Goal: Check status: Check status

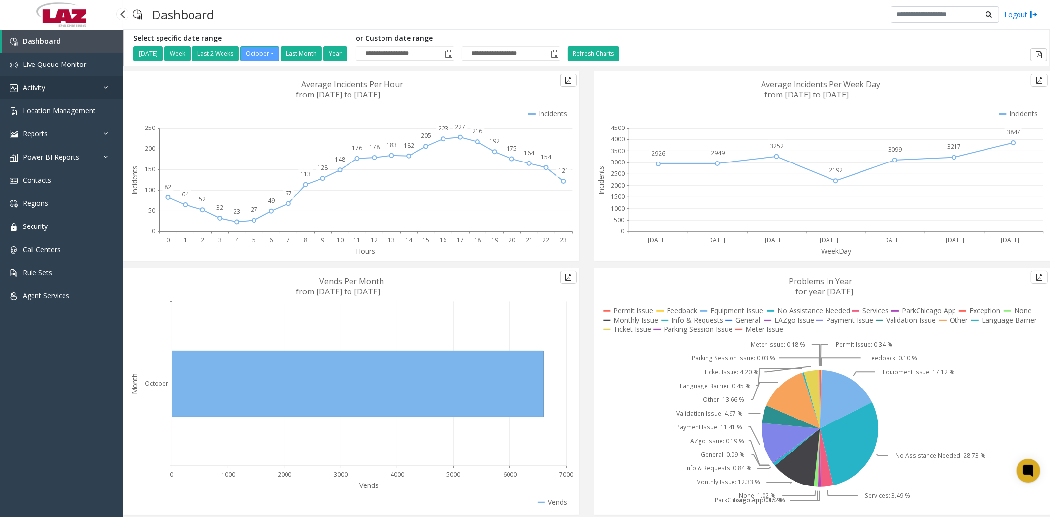
click at [52, 89] on link "Activity" at bounding box center [61, 87] width 123 height 23
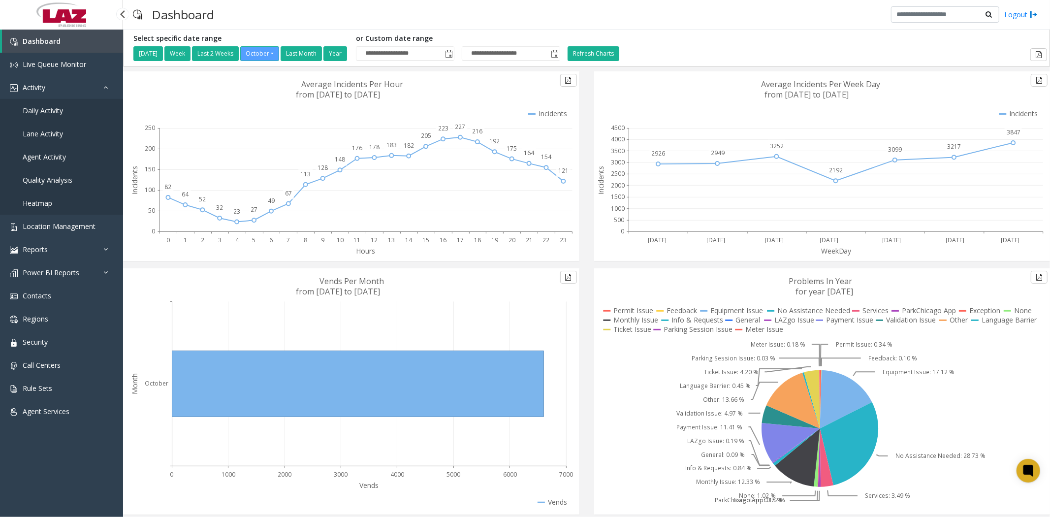
click at [54, 111] on span "Daily Activity" at bounding box center [43, 110] width 40 height 9
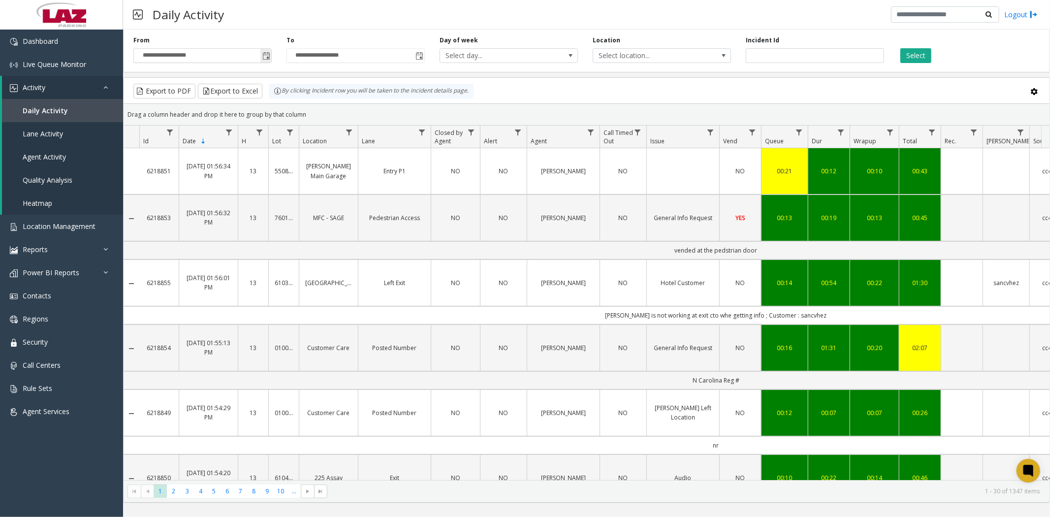
click at [269, 57] on span "Toggle popup" at bounding box center [266, 56] width 8 height 8
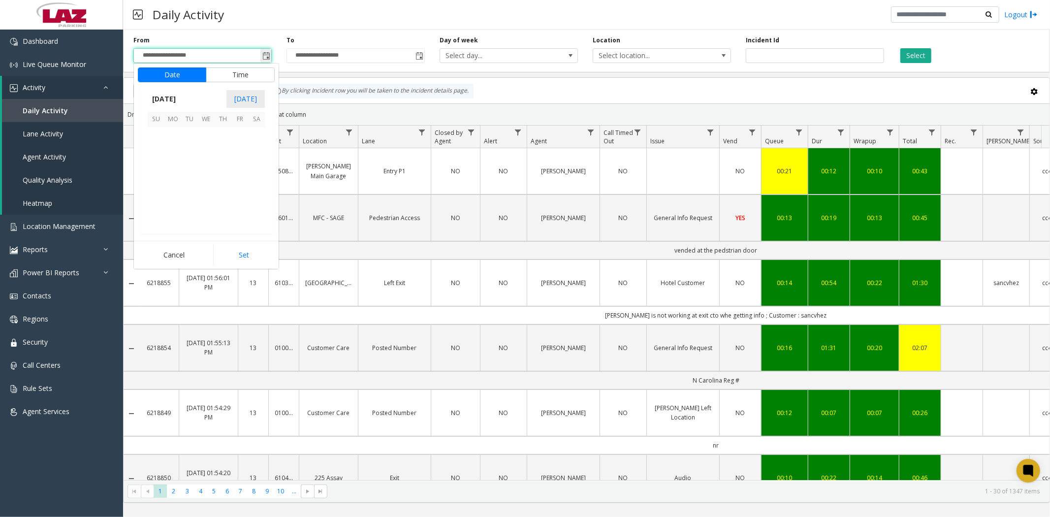
scroll to position [176685, 0]
click at [188, 153] on span "7" at bounding box center [189, 152] width 17 height 17
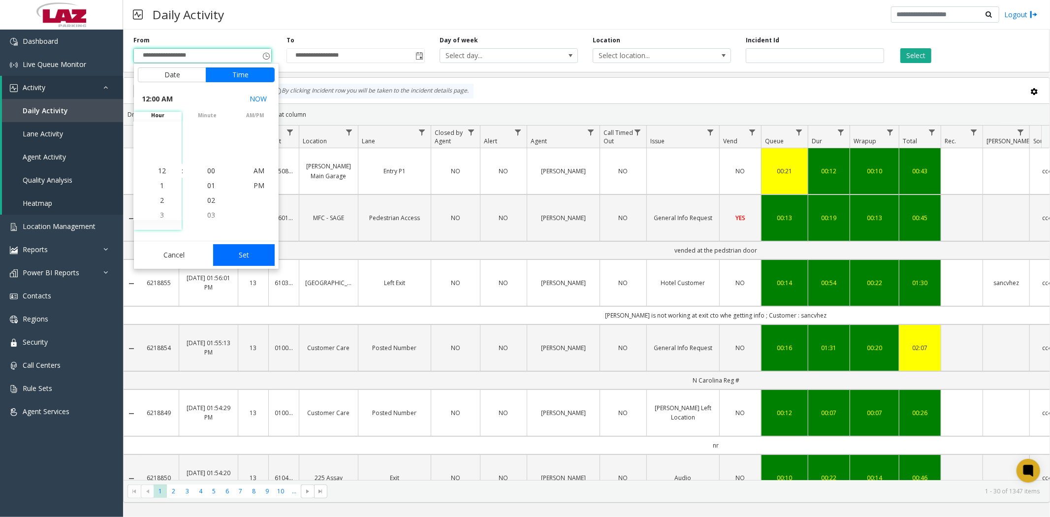
click at [239, 256] on button "Set" at bounding box center [244, 255] width 62 height 22
type input "**********"
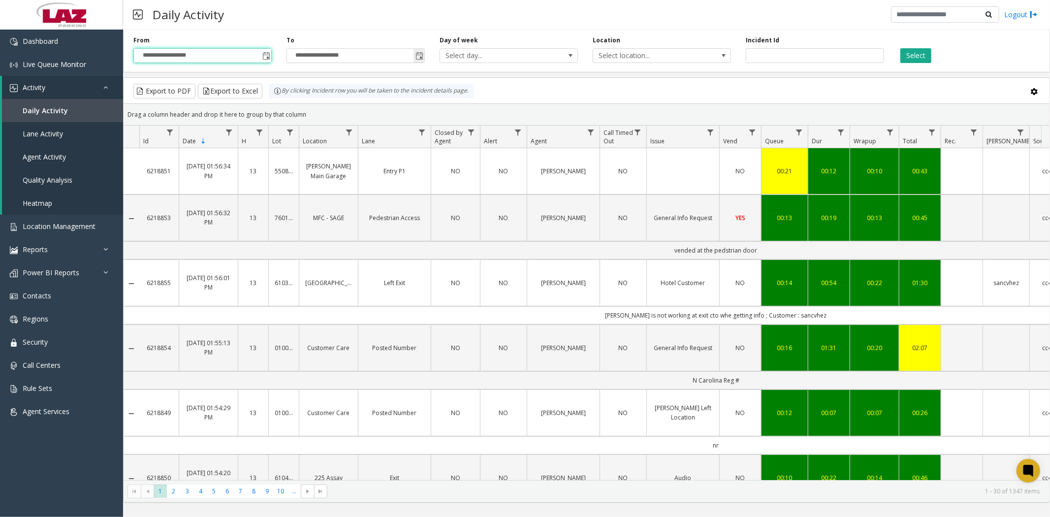
click at [419, 57] on span "Toggle popup" at bounding box center [419, 56] width 8 height 8
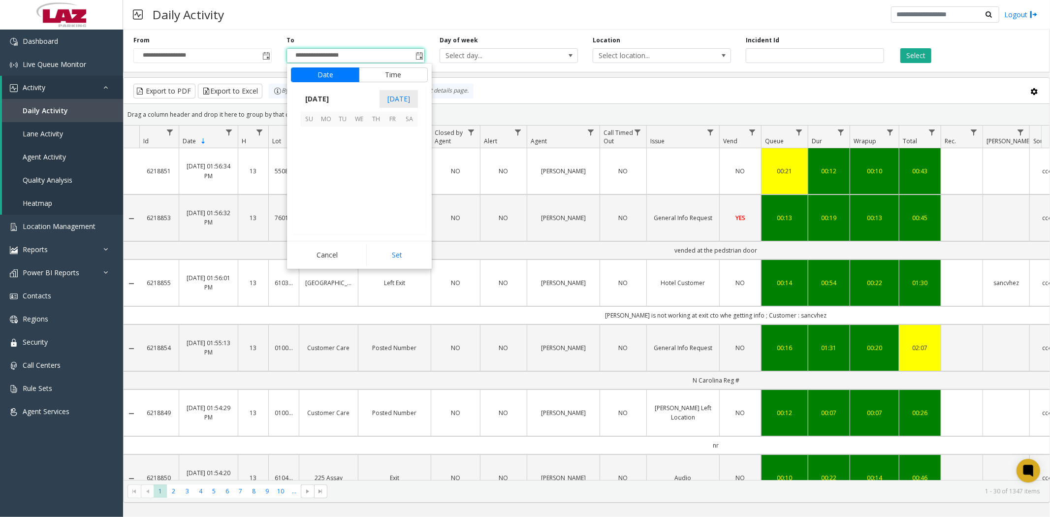
scroll to position [15, 0]
click at [342, 153] on span "7" at bounding box center [342, 152] width 17 height 17
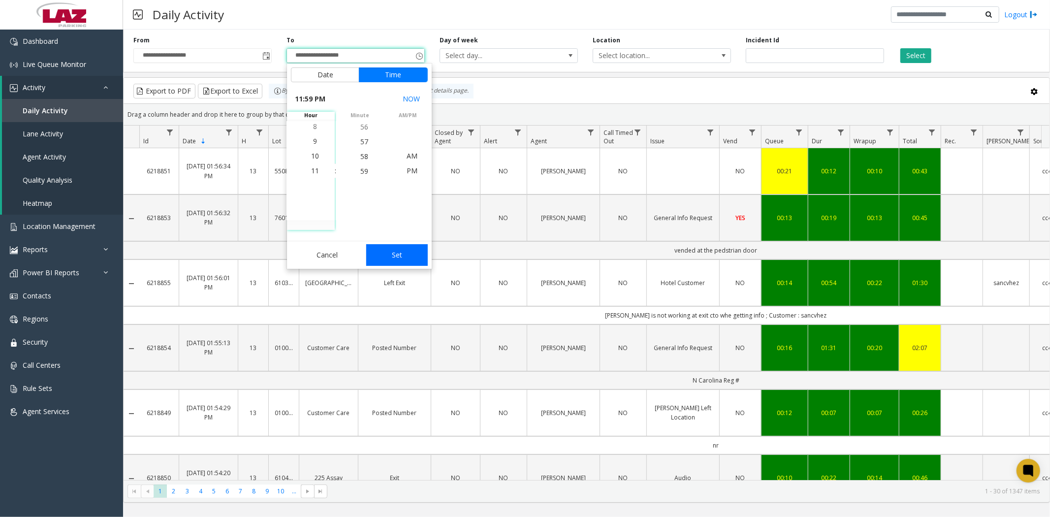
click at [387, 252] on button "Set" at bounding box center [397, 255] width 62 height 22
type input "**********"
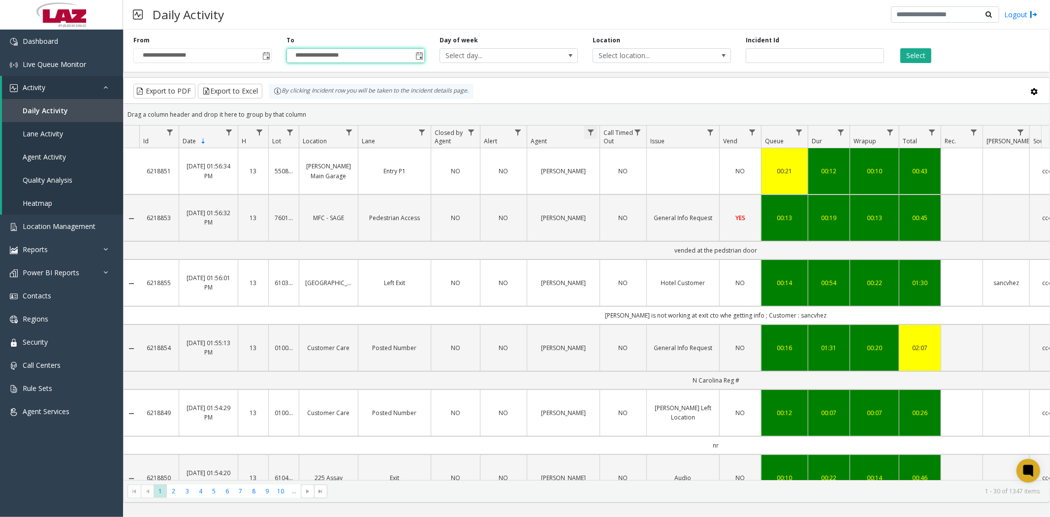
click at [592, 129] on span "Data table" at bounding box center [591, 132] width 8 height 8
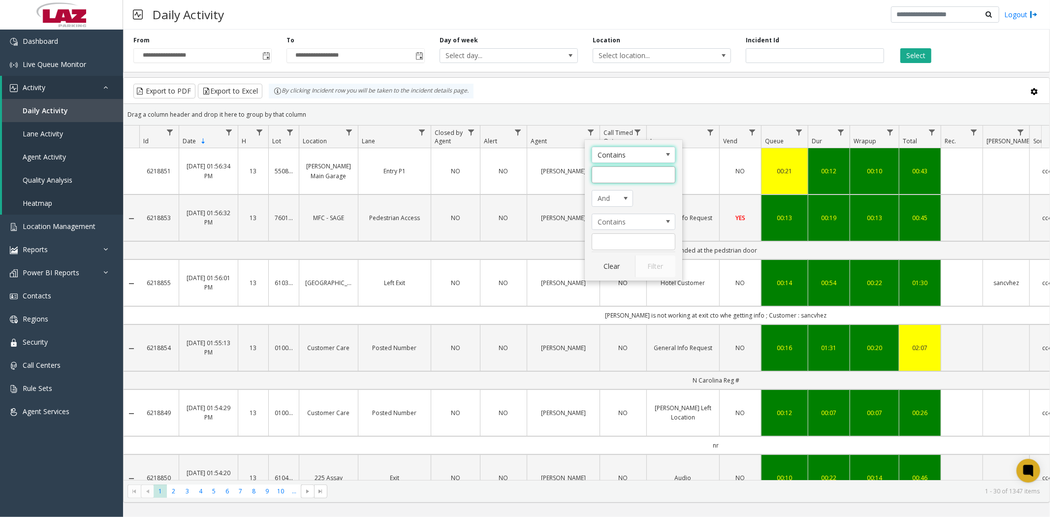
click at [626, 181] on input "Agent Filter" at bounding box center [633, 174] width 84 height 17
type input "***"
click button "Filter" at bounding box center [655, 266] width 40 height 22
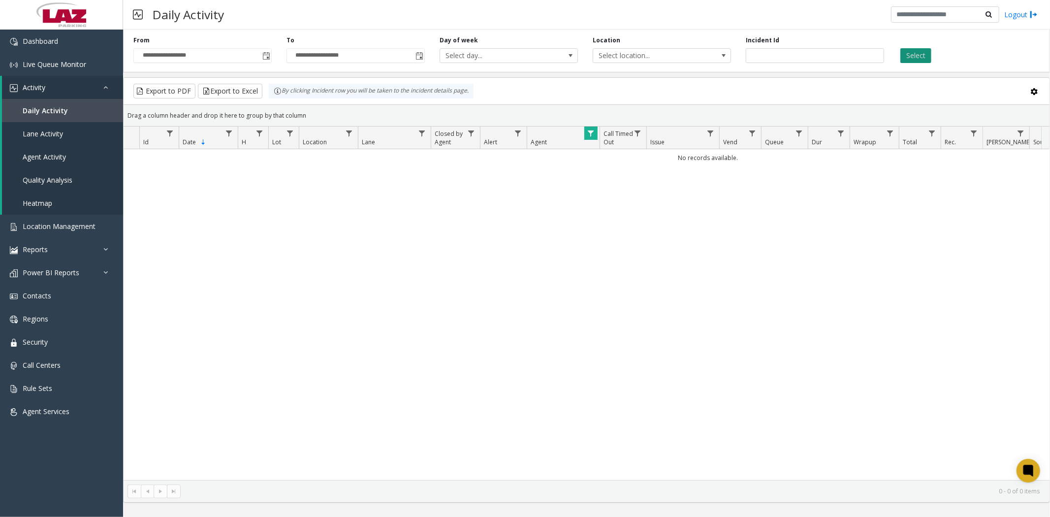
click at [918, 56] on button "Select" at bounding box center [915, 55] width 31 height 15
